Goal: Transaction & Acquisition: Obtain resource

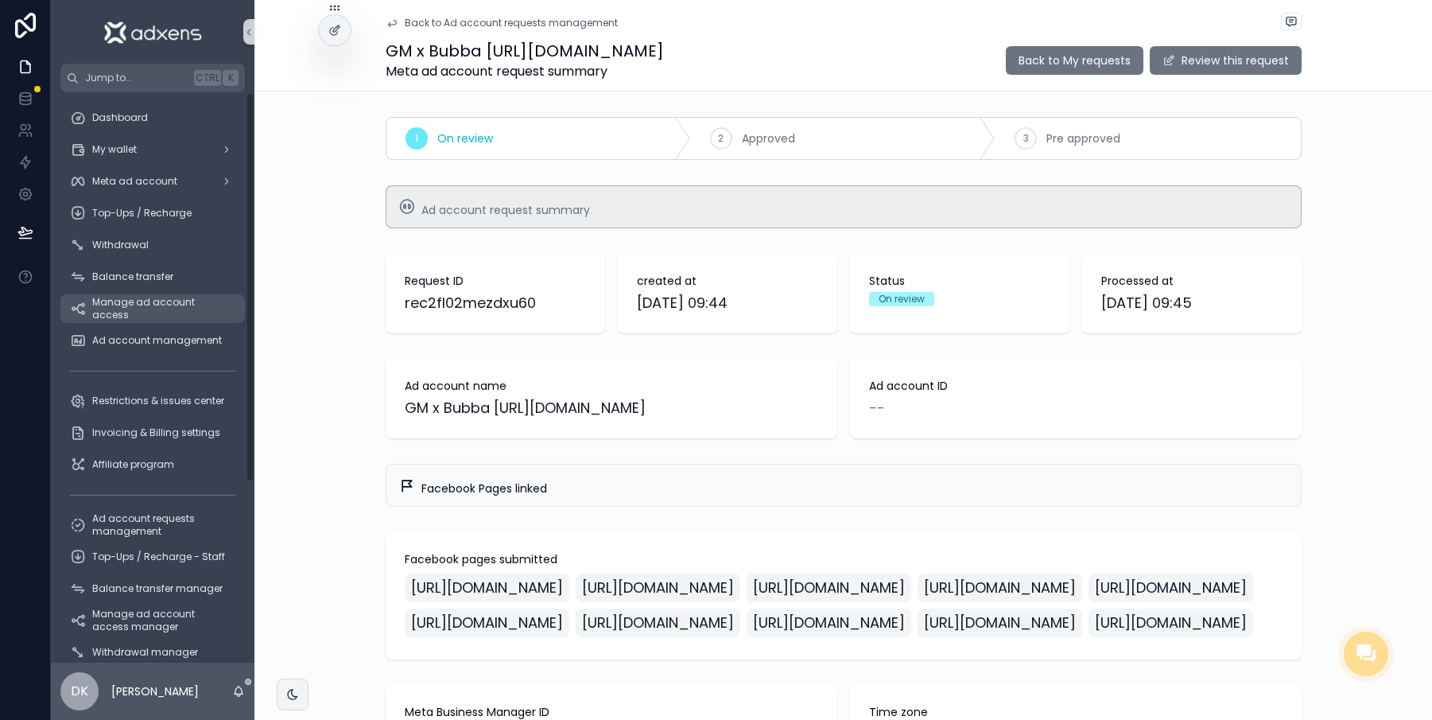
scroll to position [35, 0]
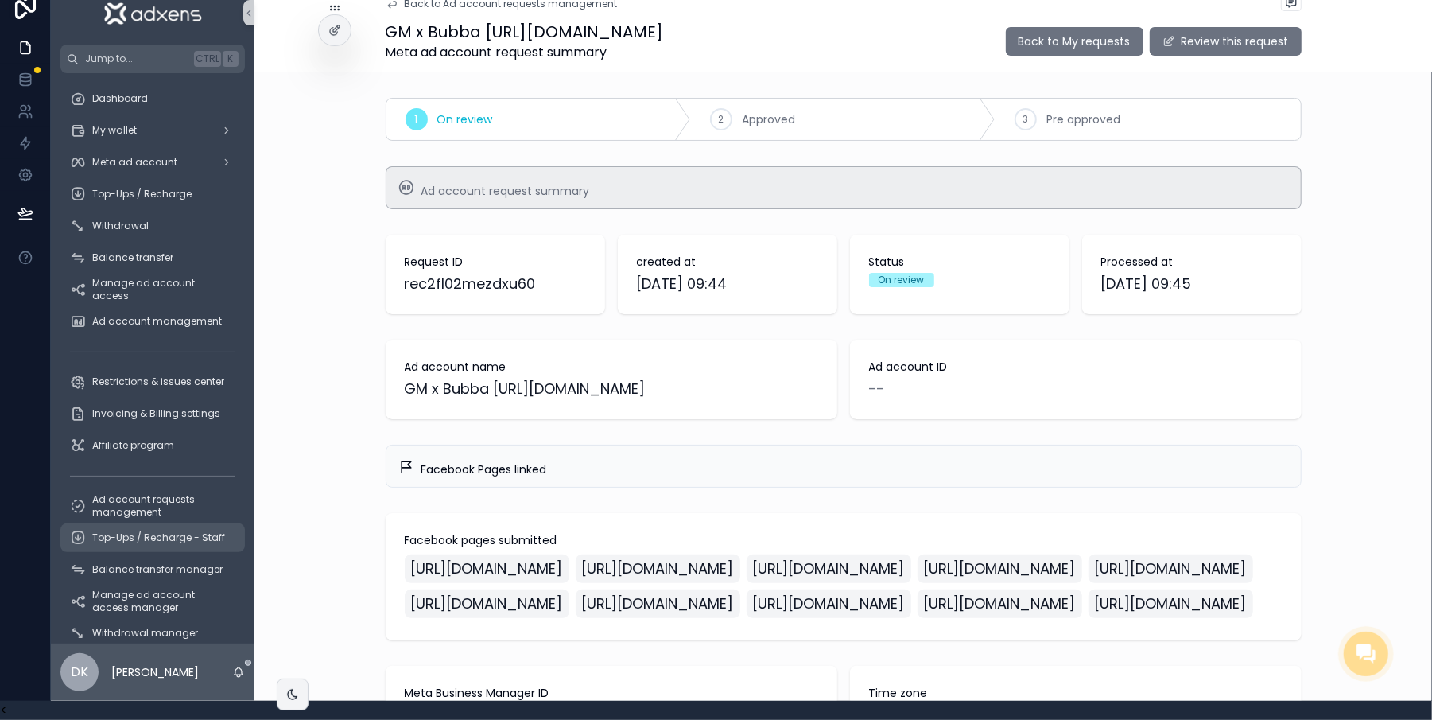
click at [137, 525] on div "Top-Ups / Recharge - Staff" at bounding box center [152, 537] width 165 height 25
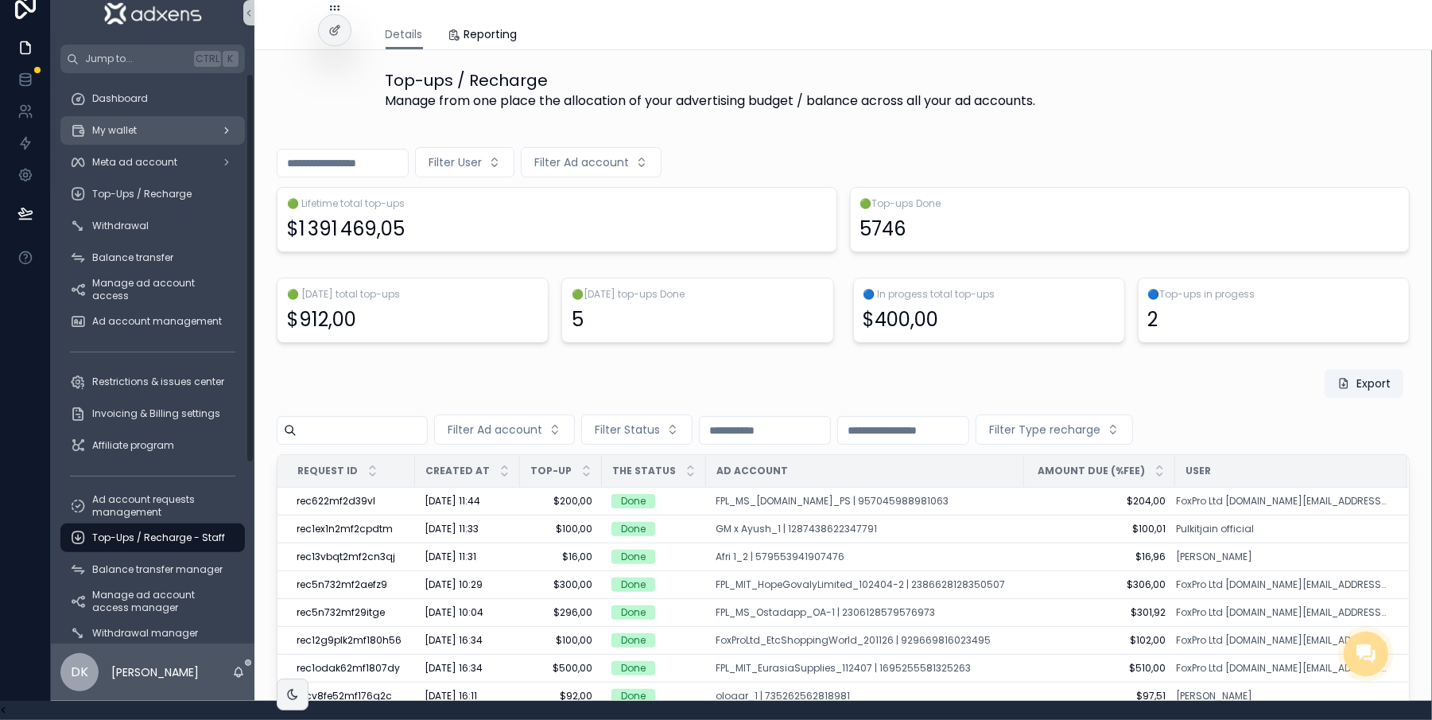
click at [114, 124] on span "My wallet" at bounding box center [114, 130] width 45 height 13
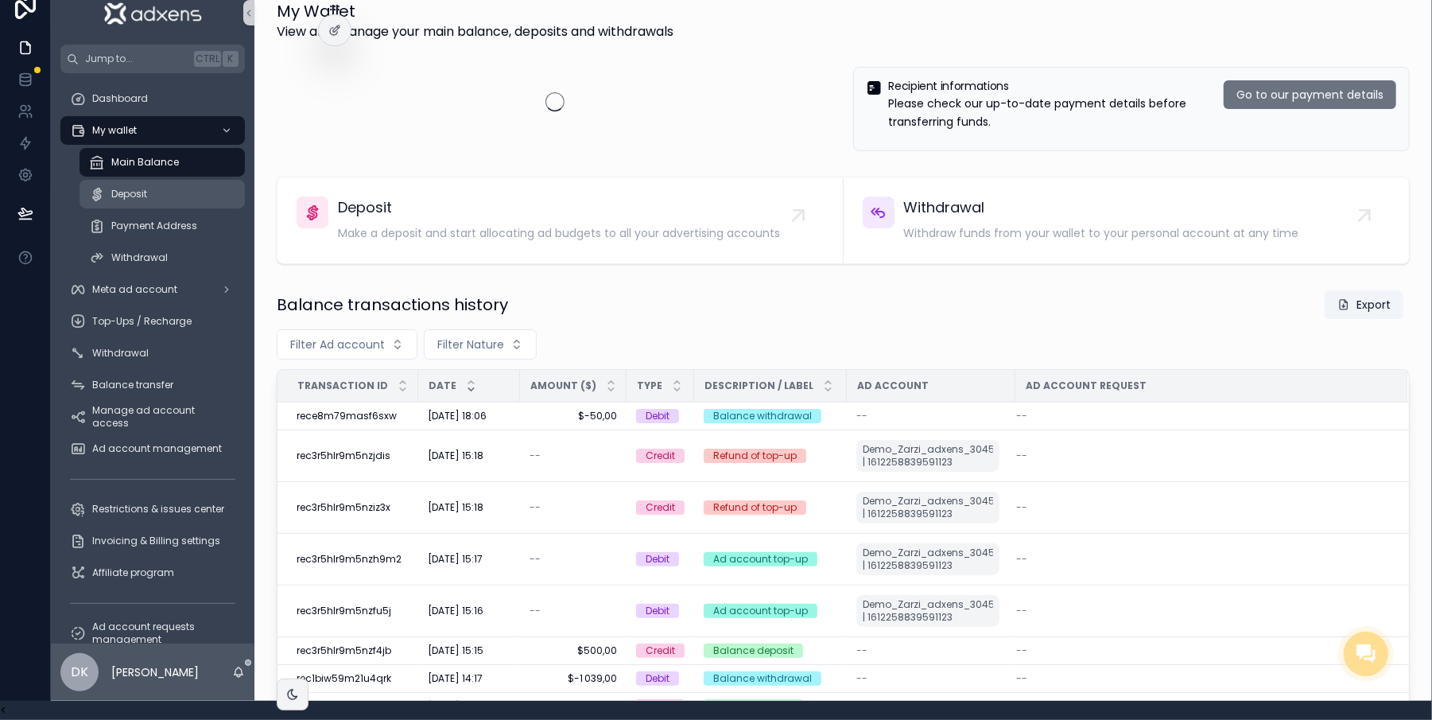
click at [173, 184] on div "Deposit" at bounding box center [162, 193] width 146 height 25
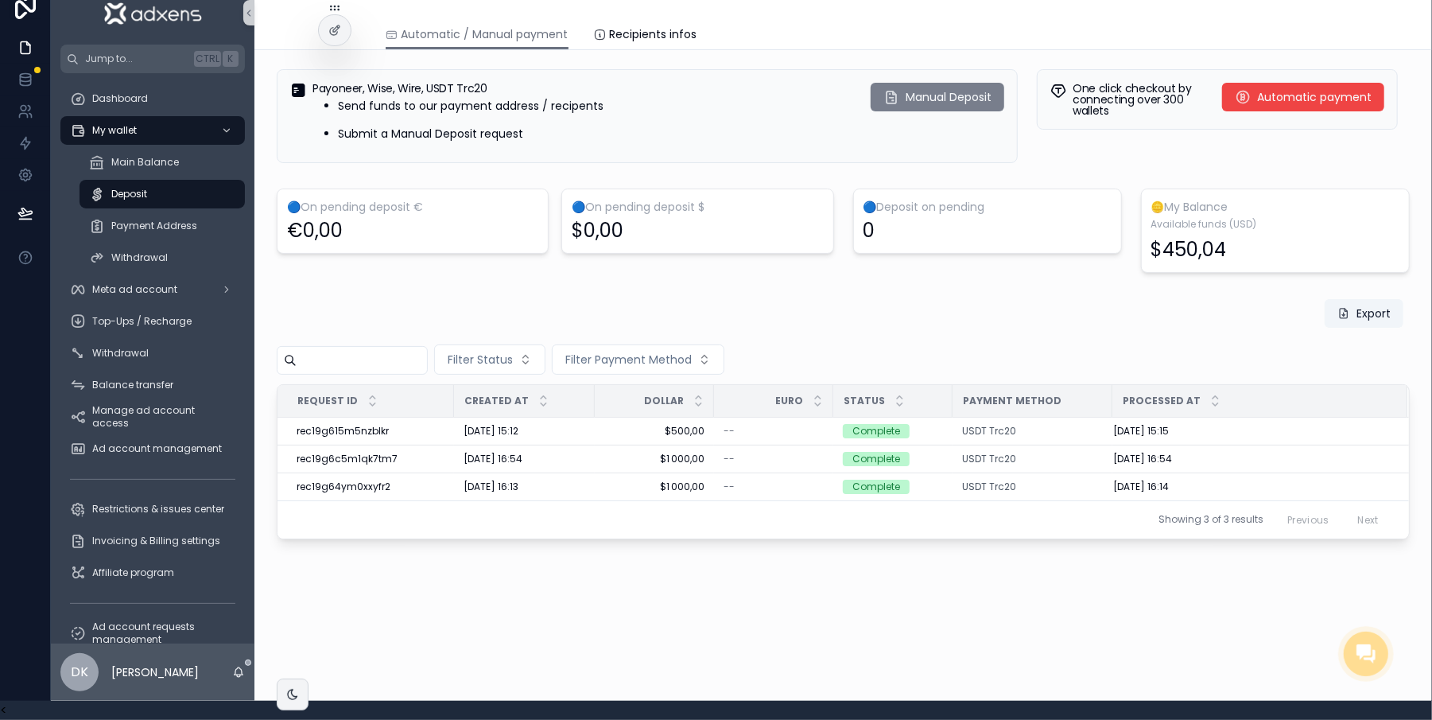
click at [949, 89] on span "Manual Deposit" at bounding box center [949, 97] width 86 height 16
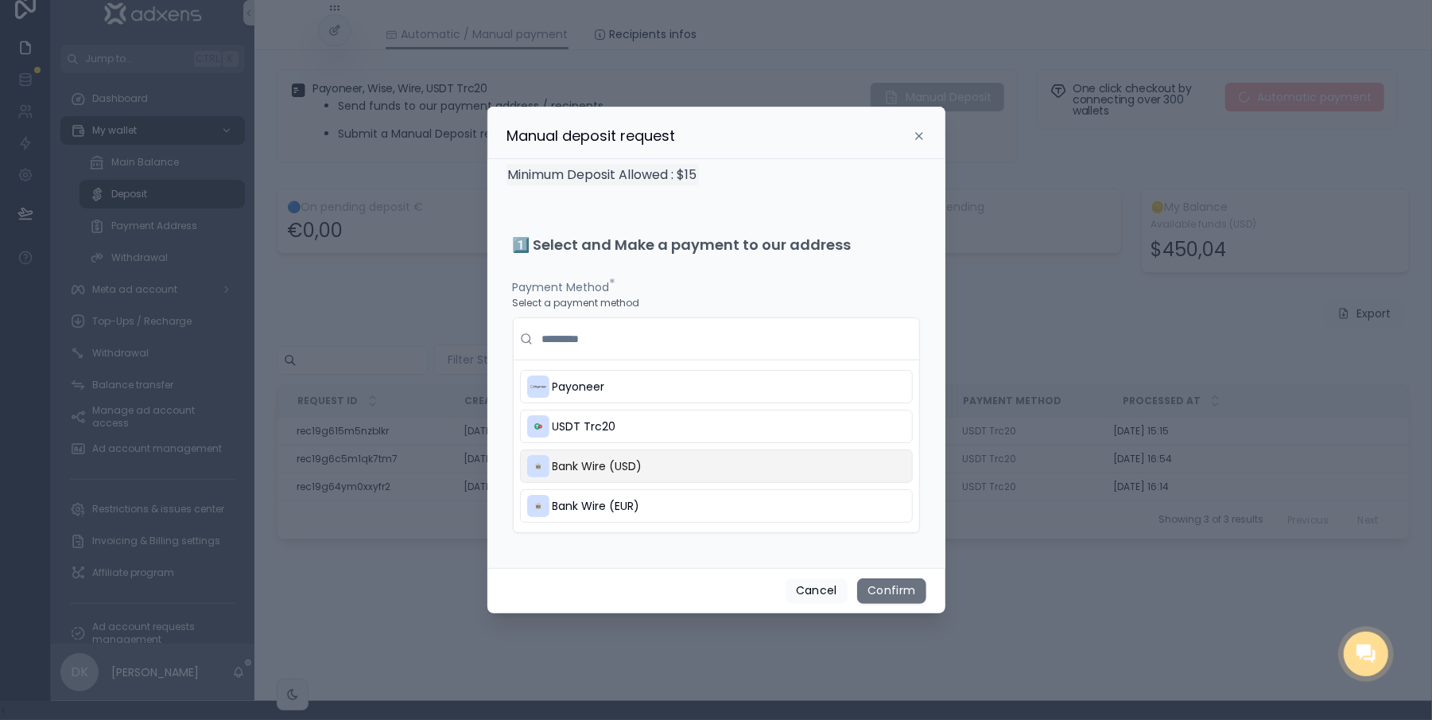
click at [612, 474] on span "Bank Wire (USD)" at bounding box center [598, 466] width 90 height 16
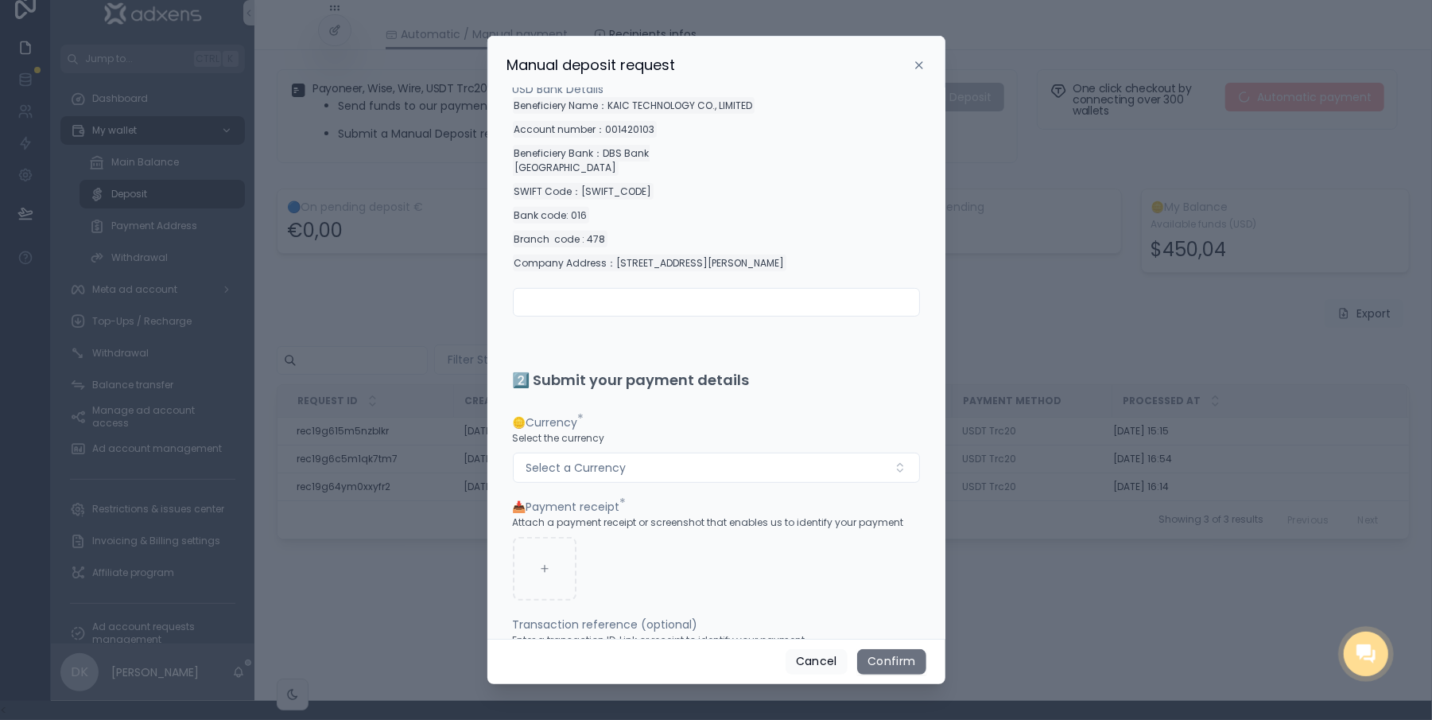
scroll to position [433, 0]
click at [942, 542] on div at bounding box center [716, 360] width 1432 height 720
drag, startPoint x: 942, startPoint y: 542, endPoint x: 930, endPoint y: 496, distance: 47.6
click at [930, 500] on div "Manual deposit request Minimum Deposit Allowed : $15 1️⃣ Select and Make a paym…" at bounding box center [716, 360] width 1432 height 720
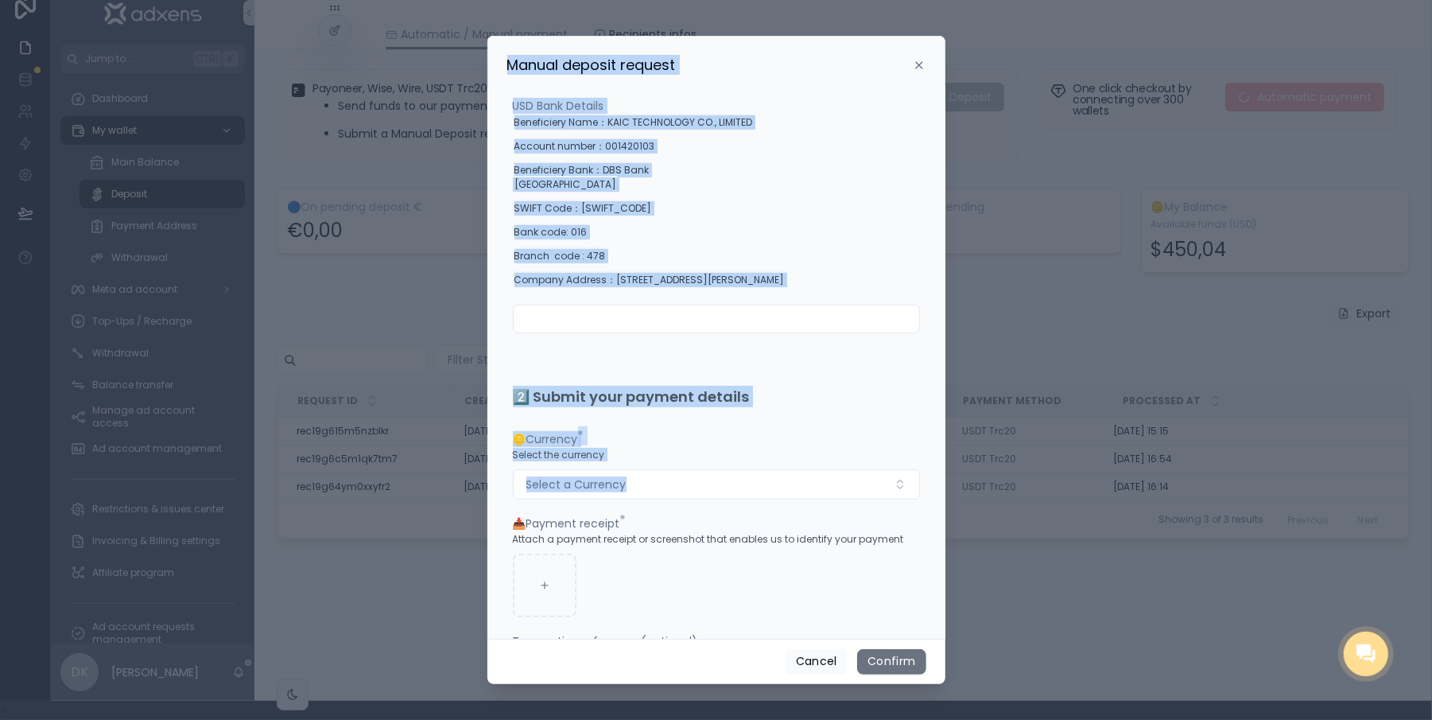
scroll to position [447, 0]
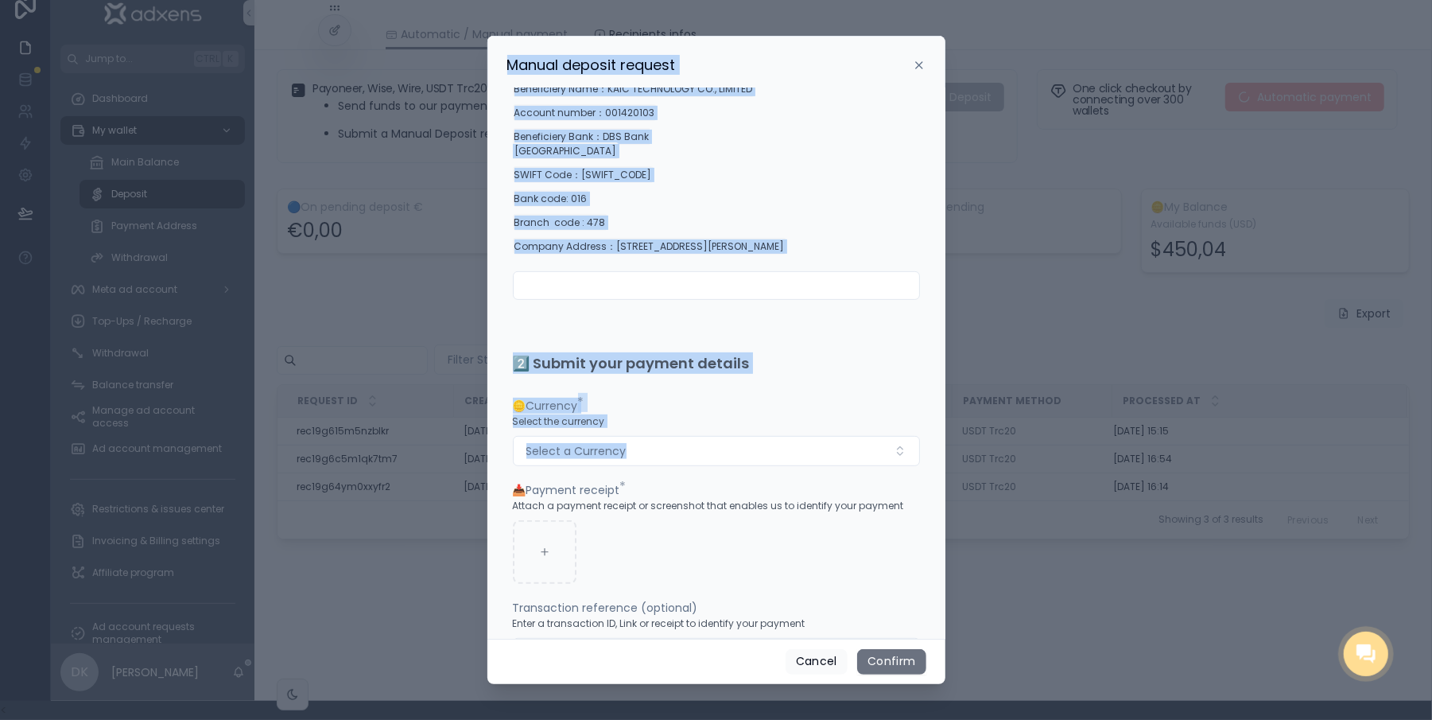
click at [942, 564] on div at bounding box center [716, 360] width 1432 height 720
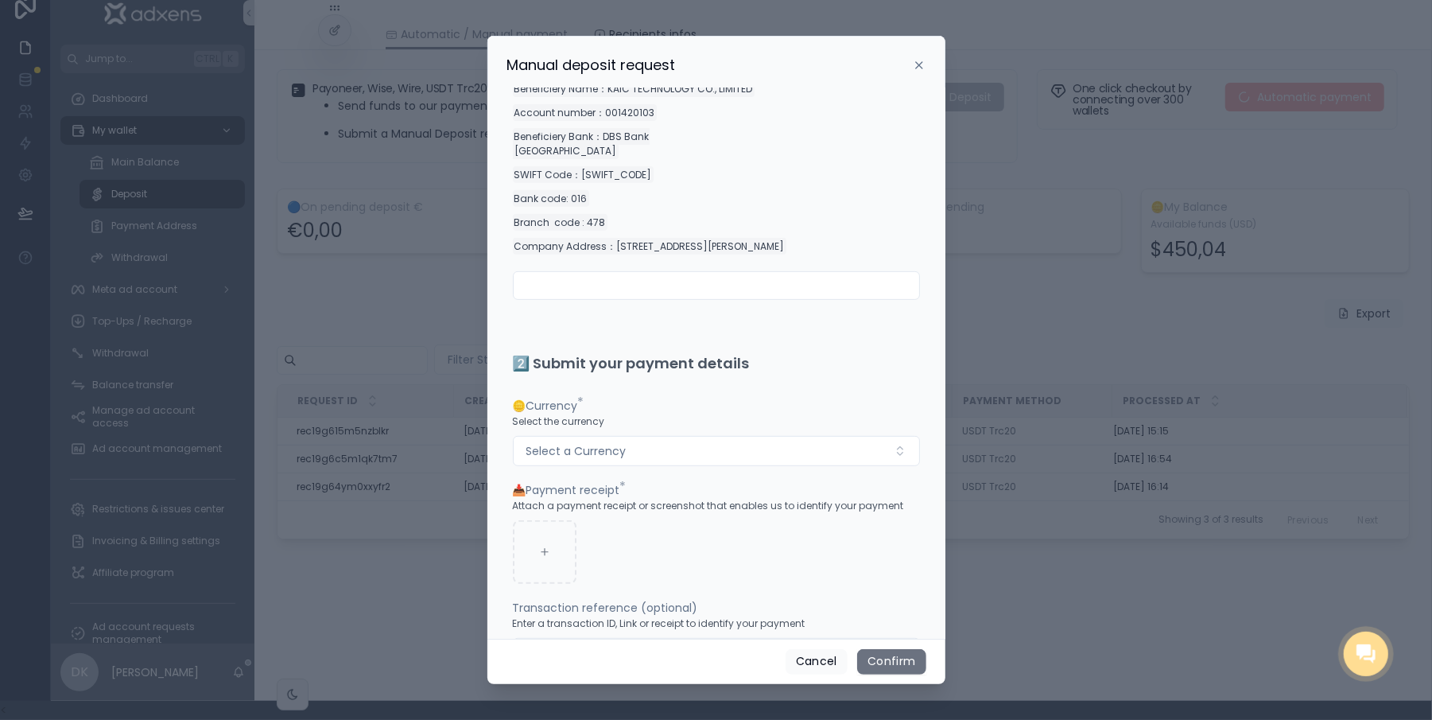
click at [938, 573] on div at bounding box center [716, 360] width 1432 height 720
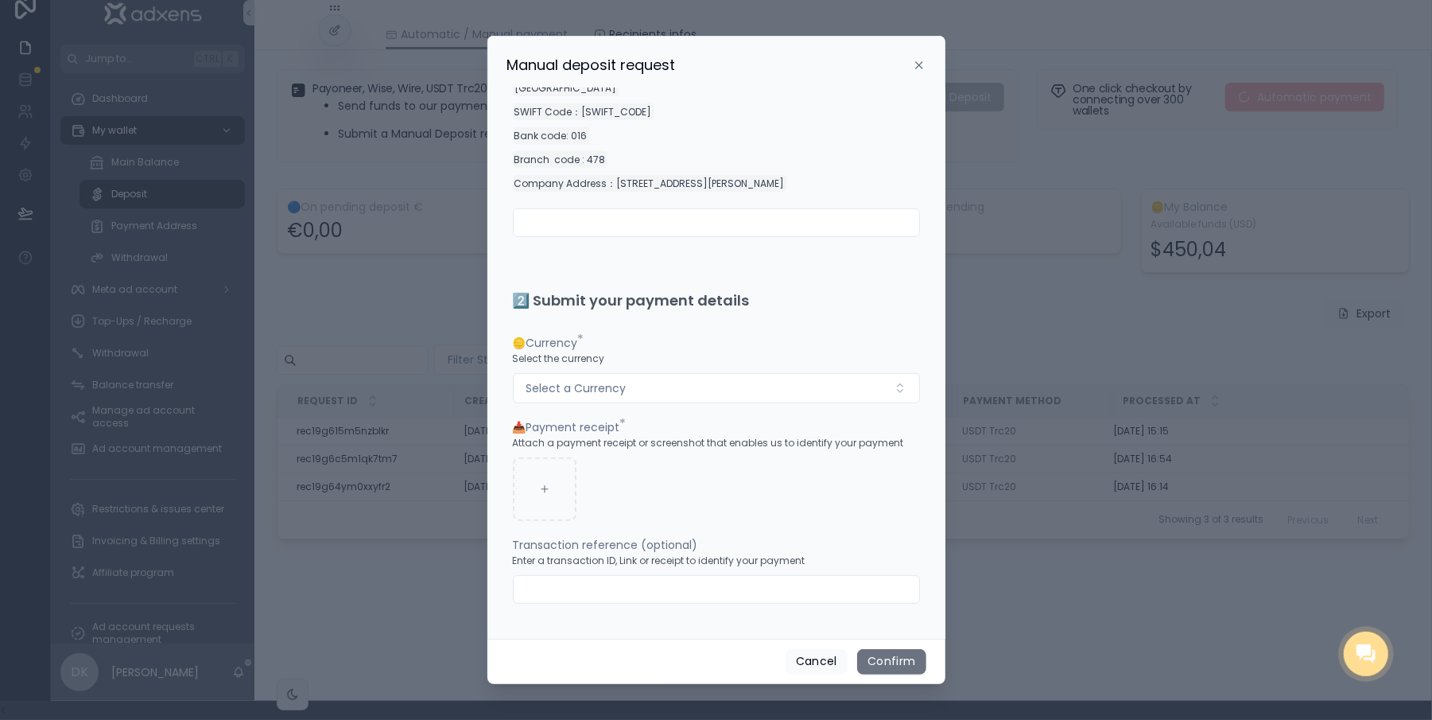
drag, startPoint x: 910, startPoint y: 633, endPoint x: 907, endPoint y: 625, distance: 8.3
click at [907, 627] on div "Minimum Deposit Allowed : $15 1️⃣ Select and Make a payment to our address Paym…" at bounding box center [716, 363] width 458 height 550
